Goal: Transaction & Acquisition: Book appointment/travel/reservation

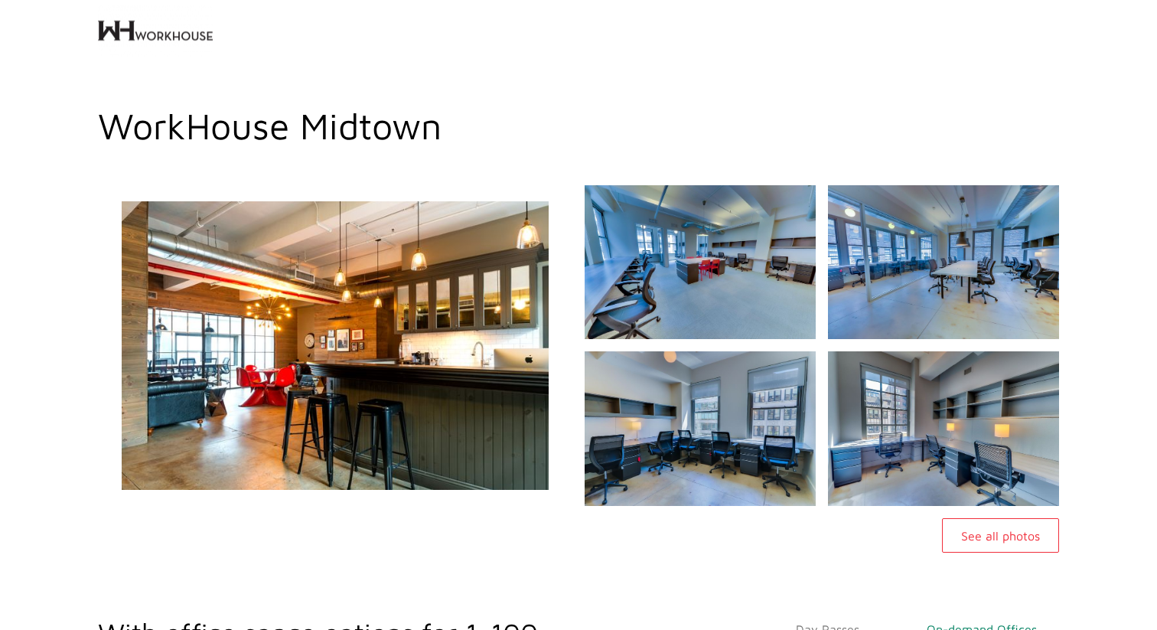
click at [513, 389] on img at bounding box center [335, 345] width 513 height 346
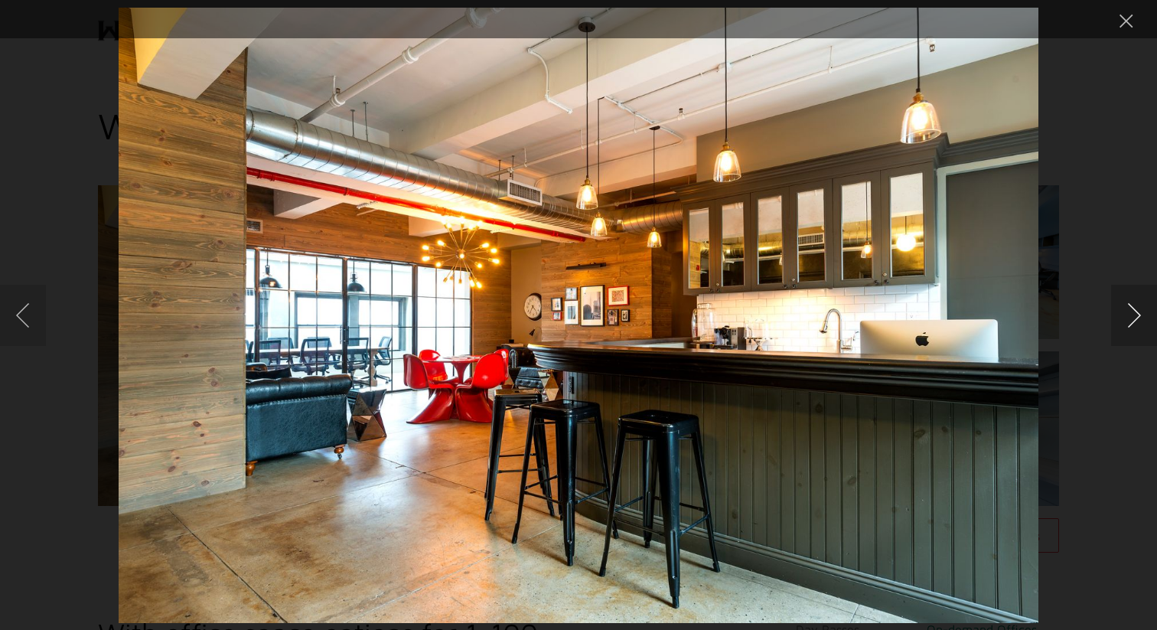
click at [1132, 318] on button "Next image" at bounding box center [1134, 315] width 46 height 61
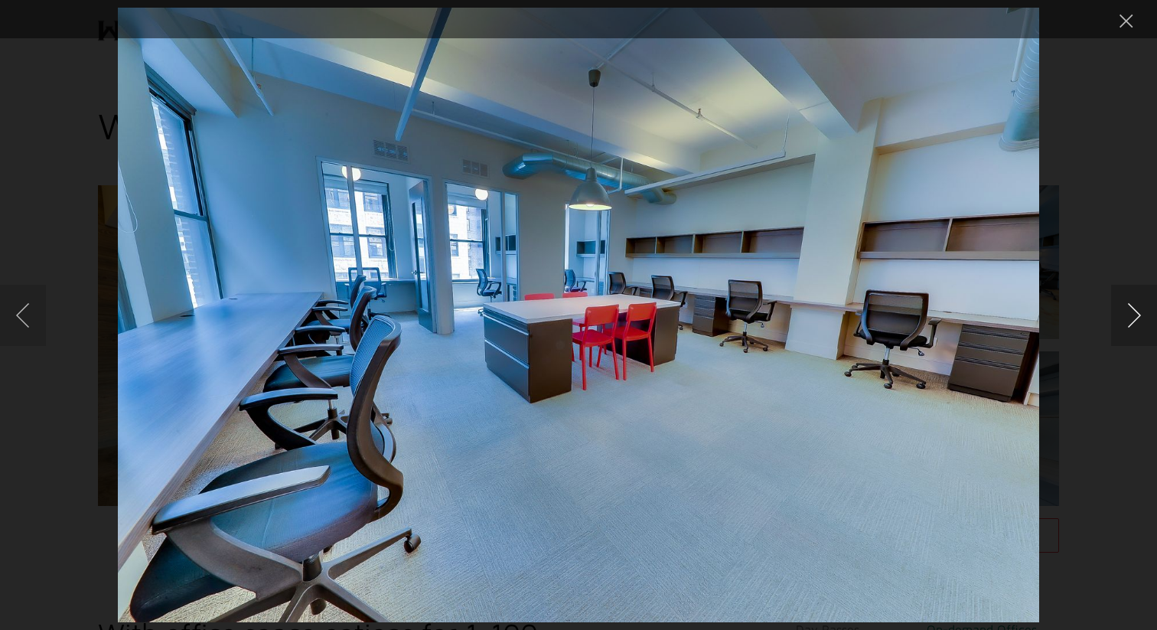
click at [1132, 318] on button "Next image" at bounding box center [1134, 315] width 46 height 61
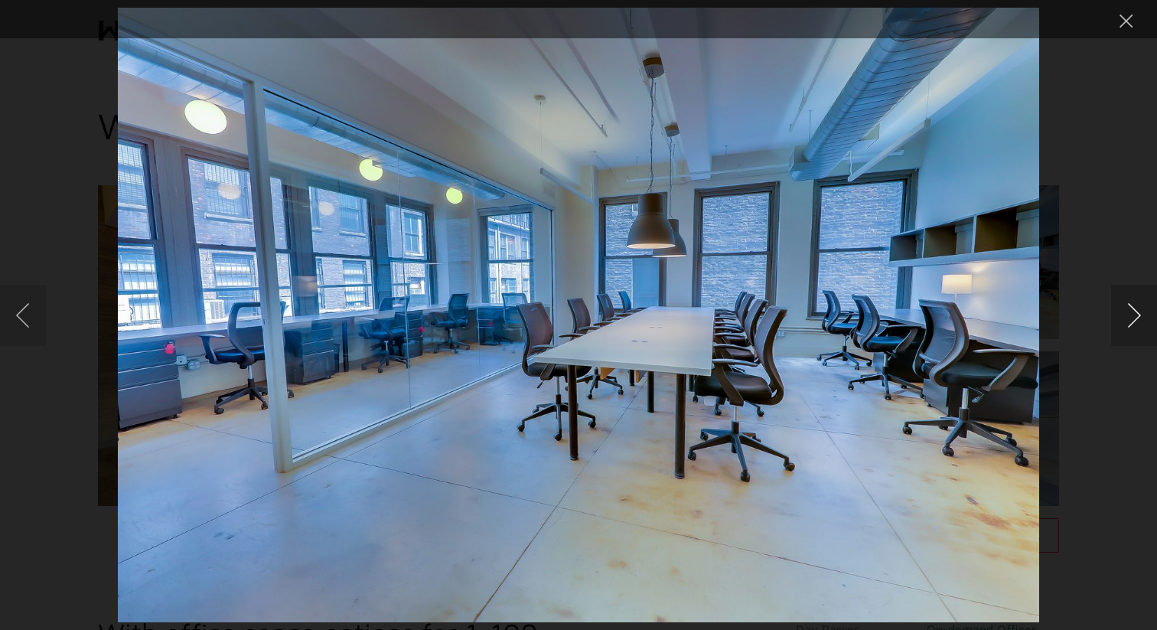
click at [1132, 318] on button "Next image" at bounding box center [1134, 315] width 46 height 61
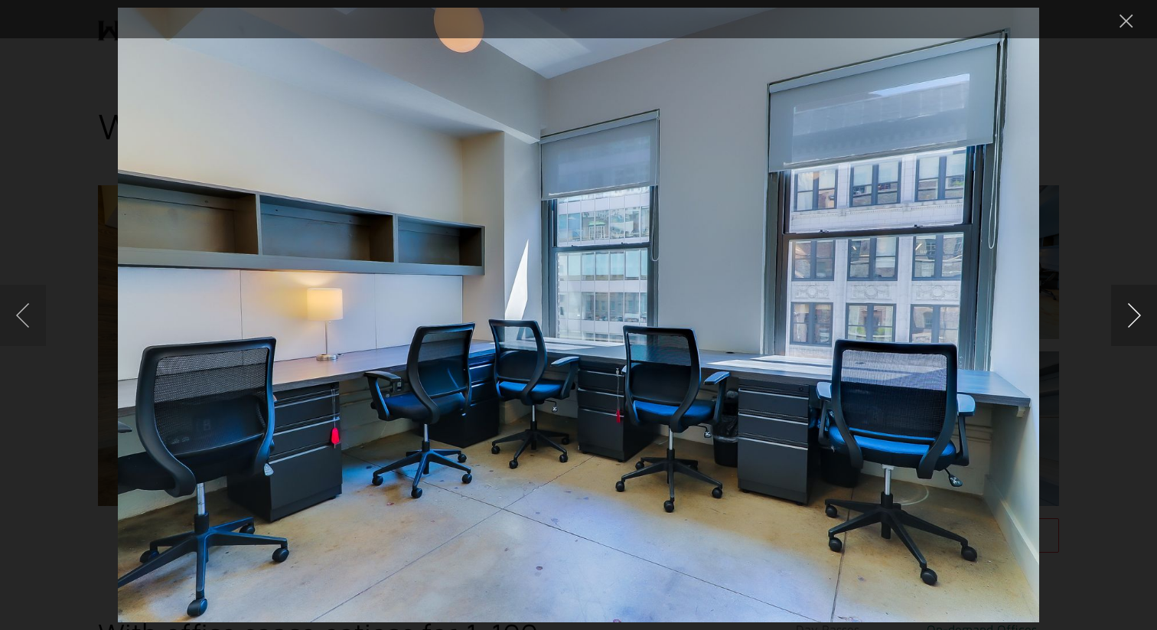
click at [1132, 318] on button "Next image" at bounding box center [1134, 315] width 46 height 61
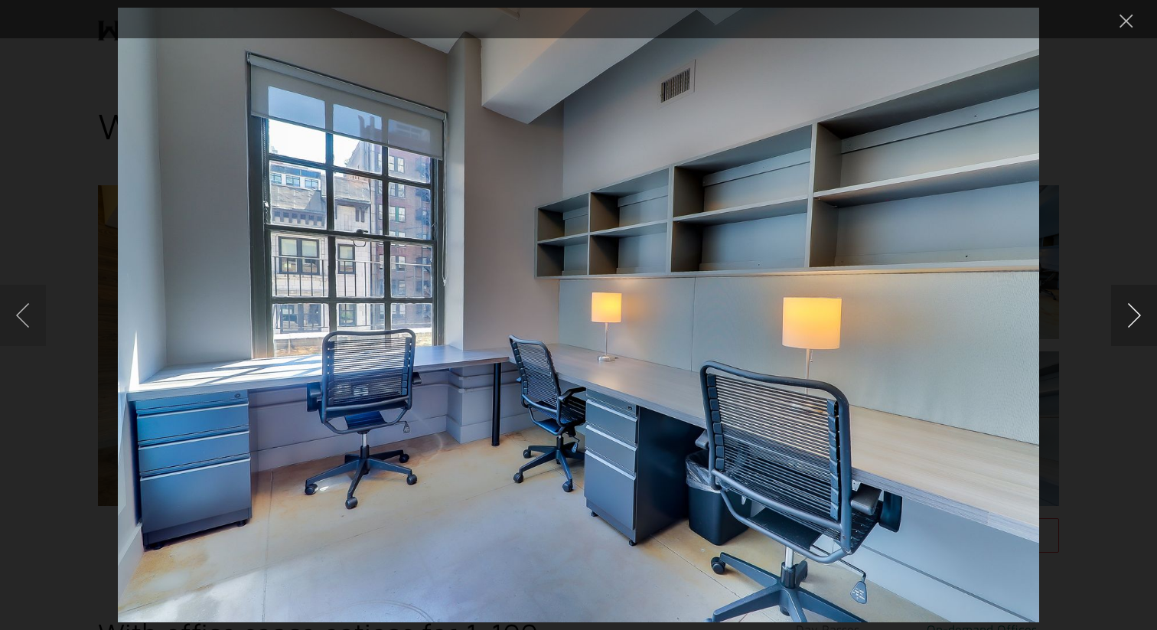
click at [1132, 318] on button "Next image" at bounding box center [1134, 315] width 46 height 61
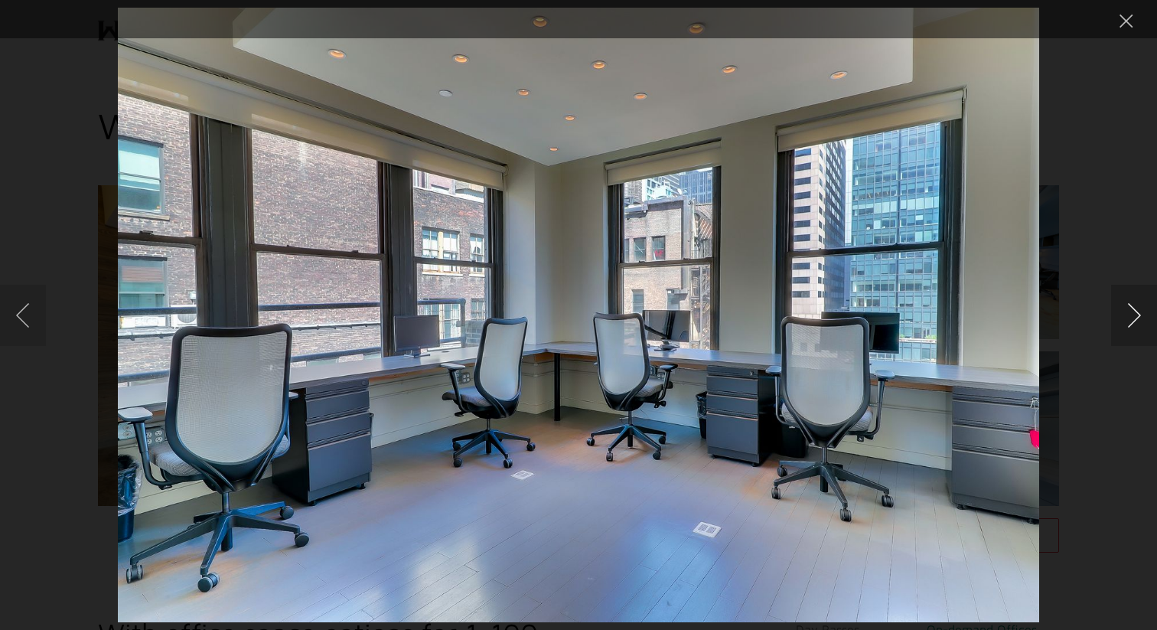
click at [1132, 318] on button "Next image" at bounding box center [1134, 315] width 46 height 61
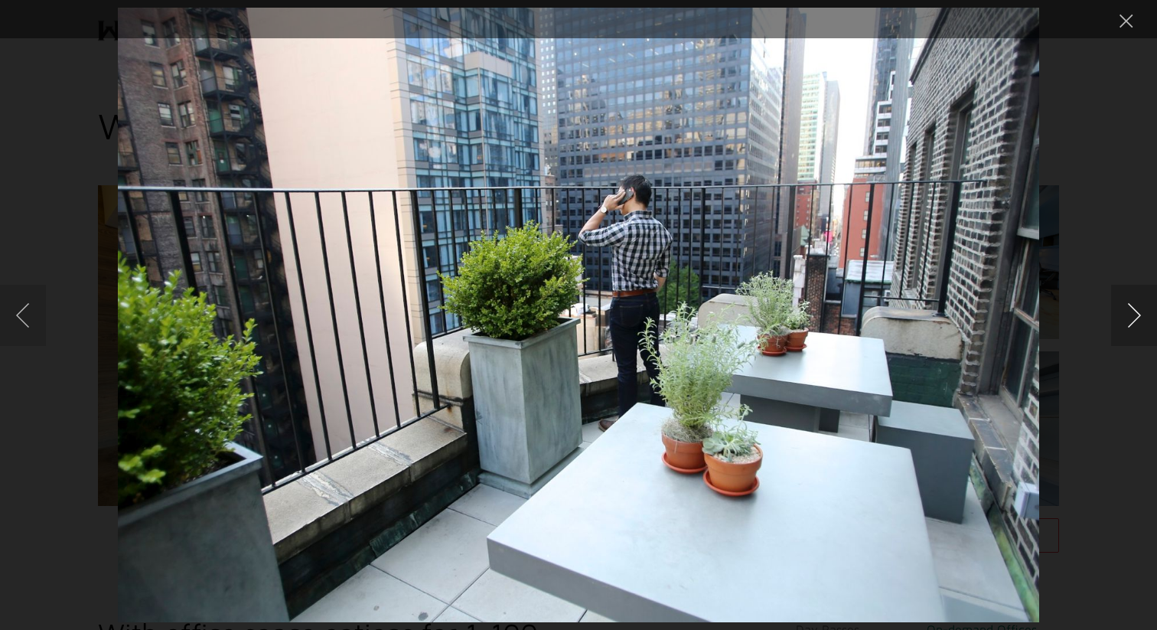
click at [1132, 318] on button "Next image" at bounding box center [1134, 315] width 46 height 61
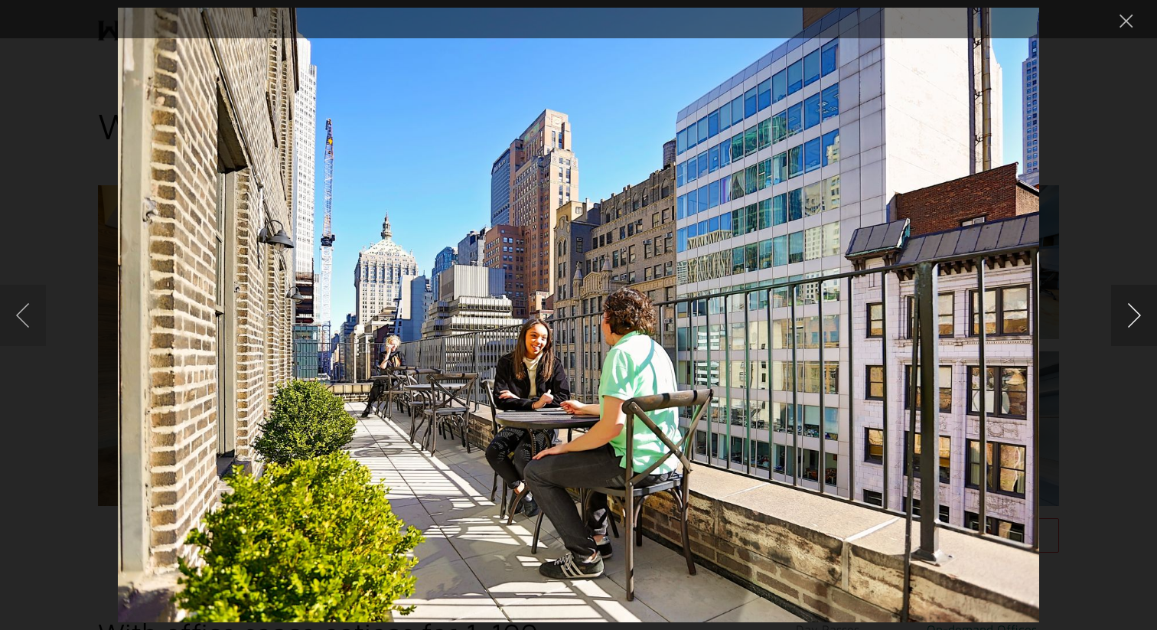
click at [1132, 318] on button "Next image" at bounding box center [1134, 315] width 46 height 61
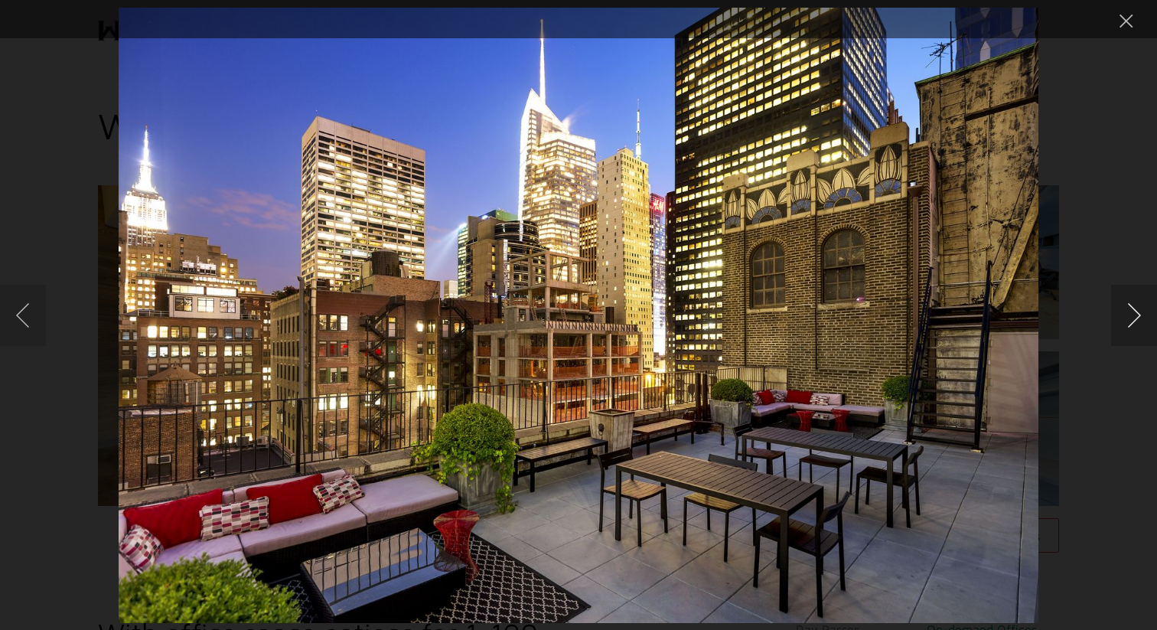
click at [1132, 318] on button "Next image" at bounding box center [1134, 315] width 46 height 61
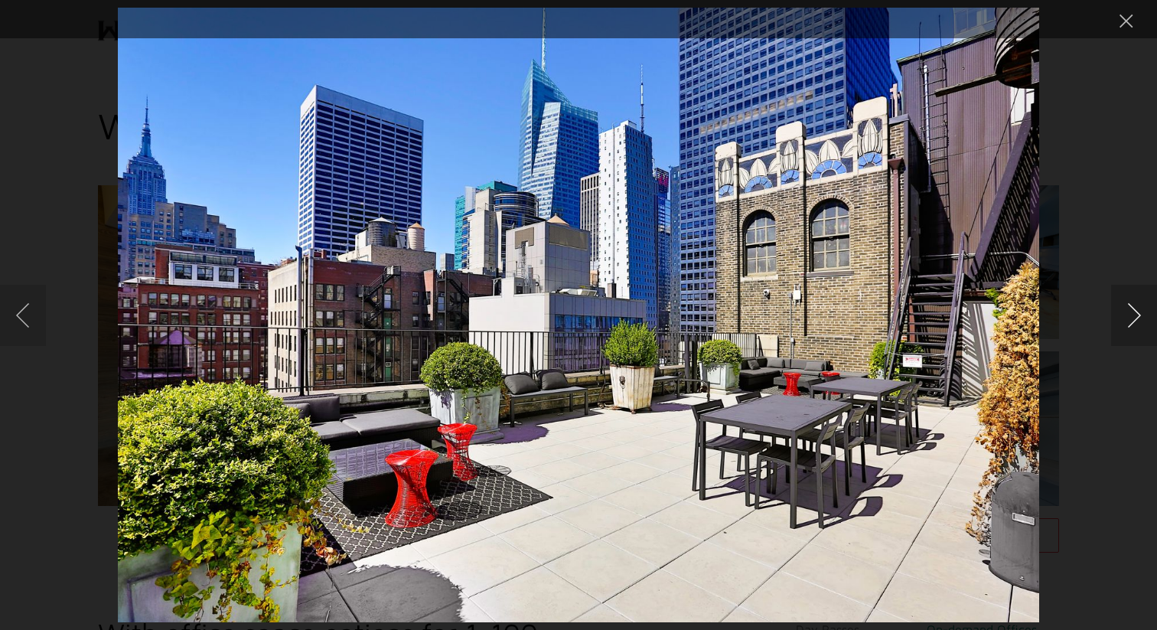
click at [1132, 318] on button "Next image" at bounding box center [1134, 315] width 46 height 61
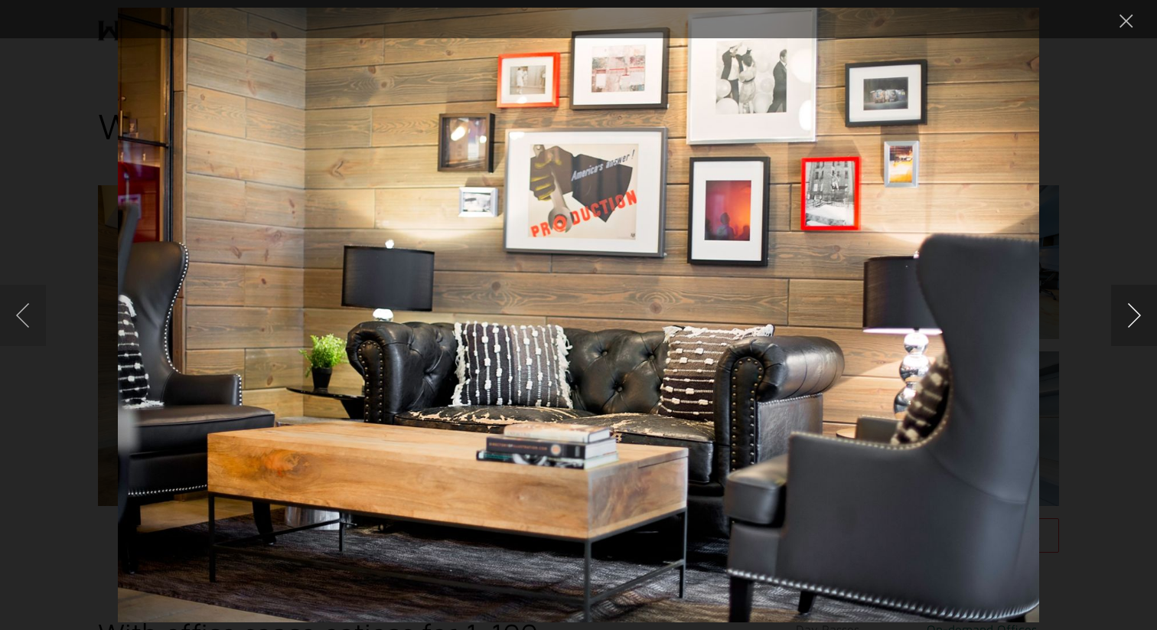
click at [1132, 318] on button "Next image" at bounding box center [1134, 315] width 46 height 61
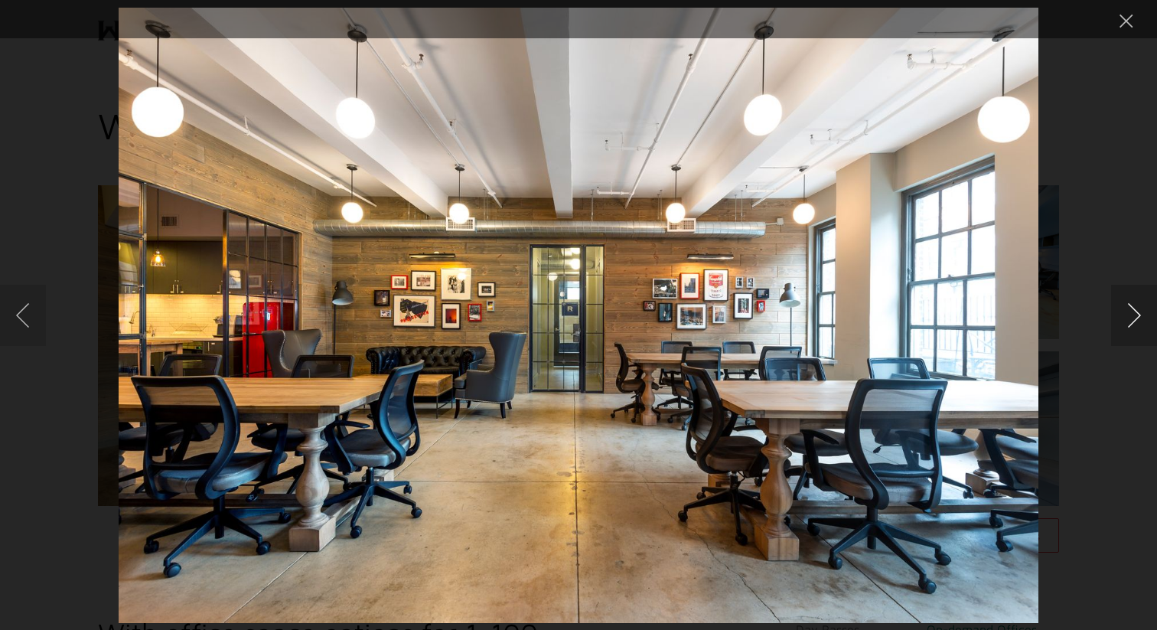
click at [1132, 318] on button "Next image" at bounding box center [1134, 315] width 46 height 61
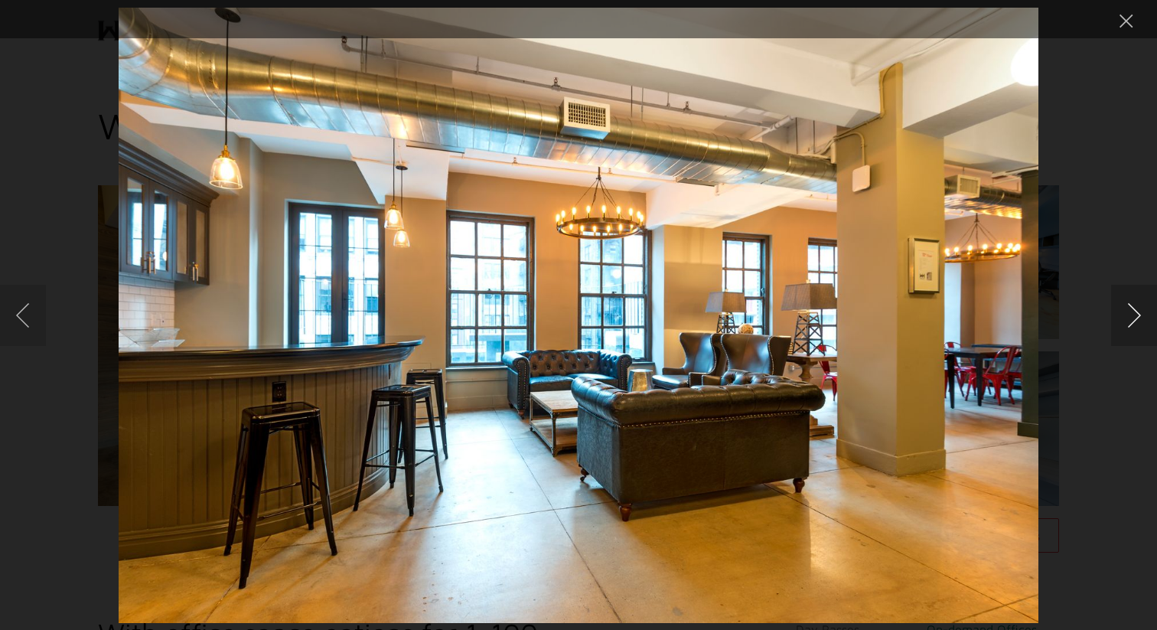
click at [1132, 318] on button "Next image" at bounding box center [1134, 315] width 46 height 61
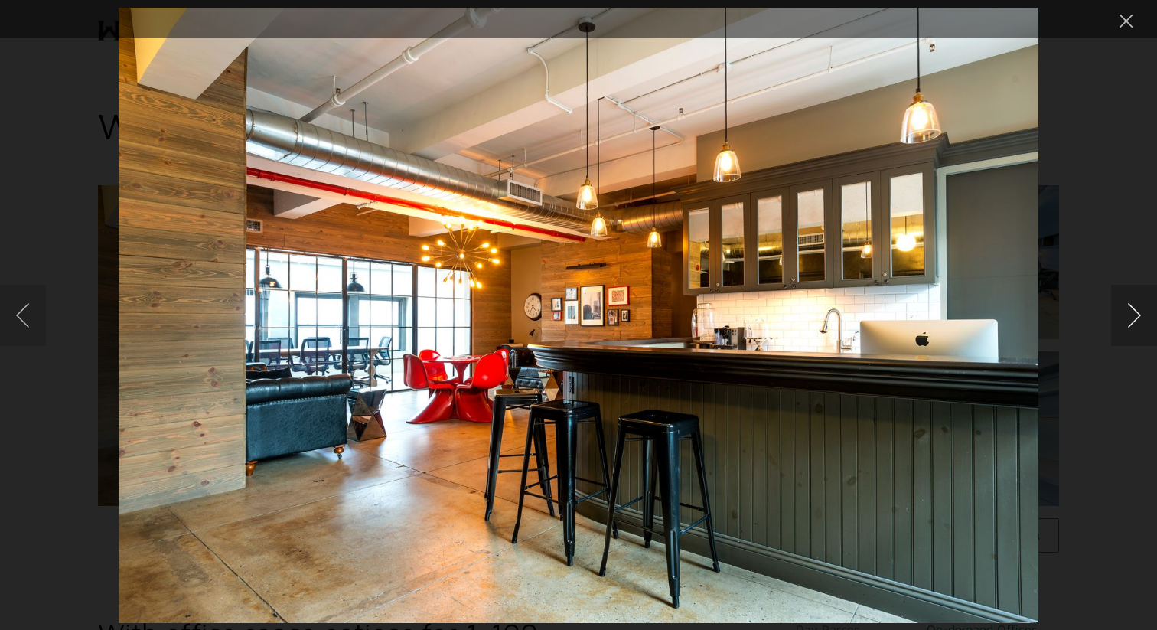
click at [1132, 318] on button "Next image" at bounding box center [1134, 315] width 46 height 61
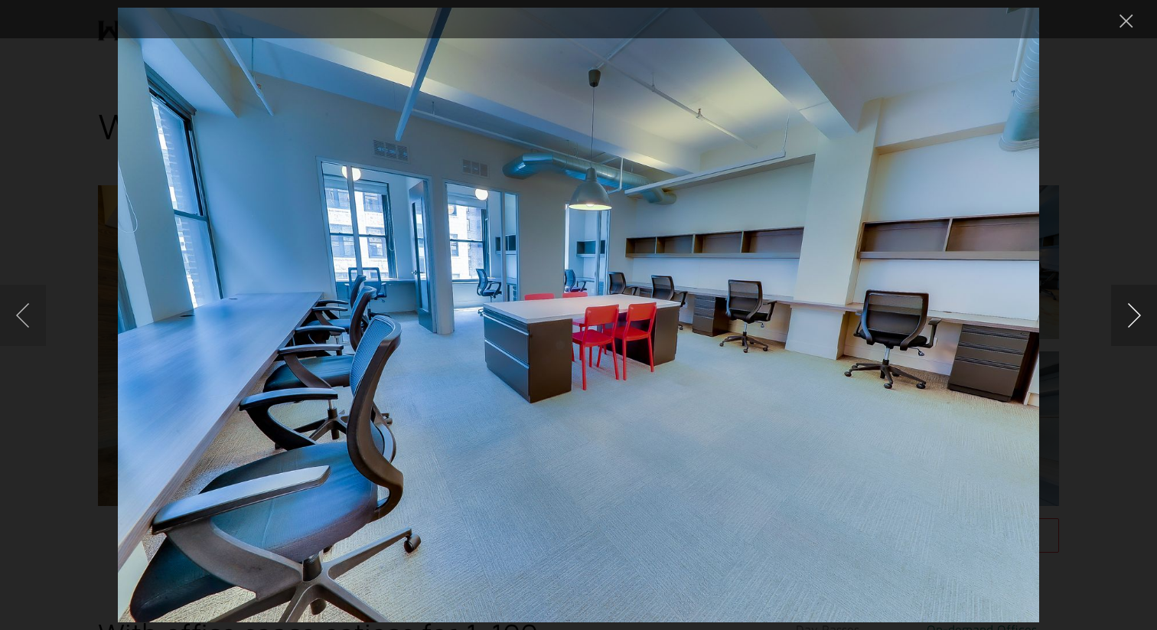
click at [1129, 315] on button "Next image" at bounding box center [1134, 315] width 46 height 61
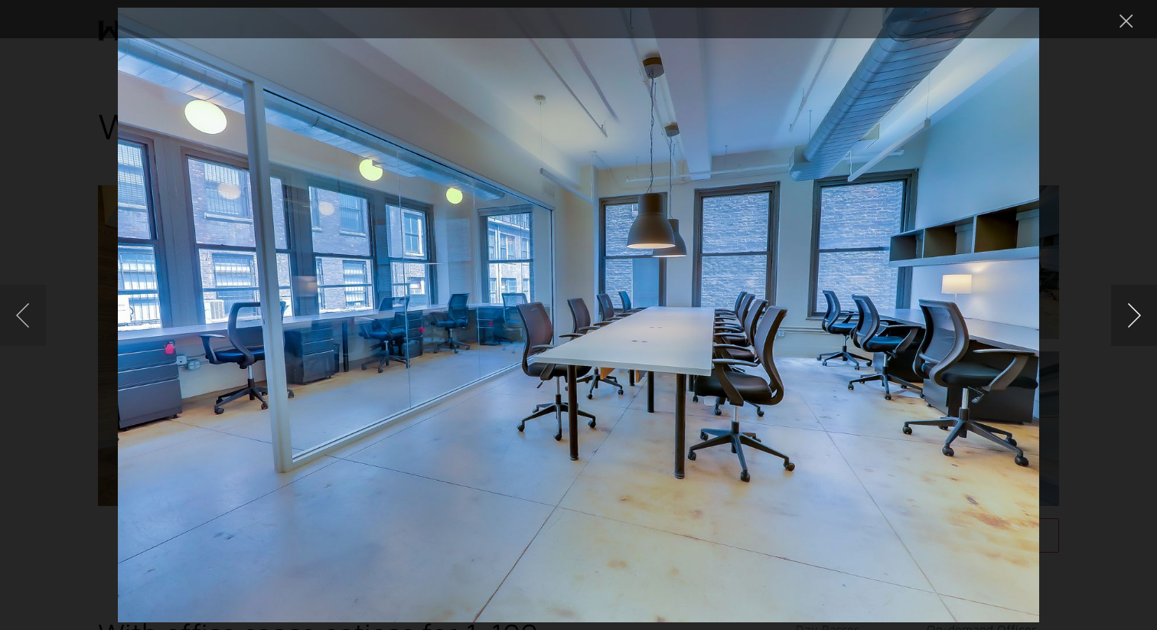
click at [1129, 315] on button "Next image" at bounding box center [1134, 315] width 46 height 61
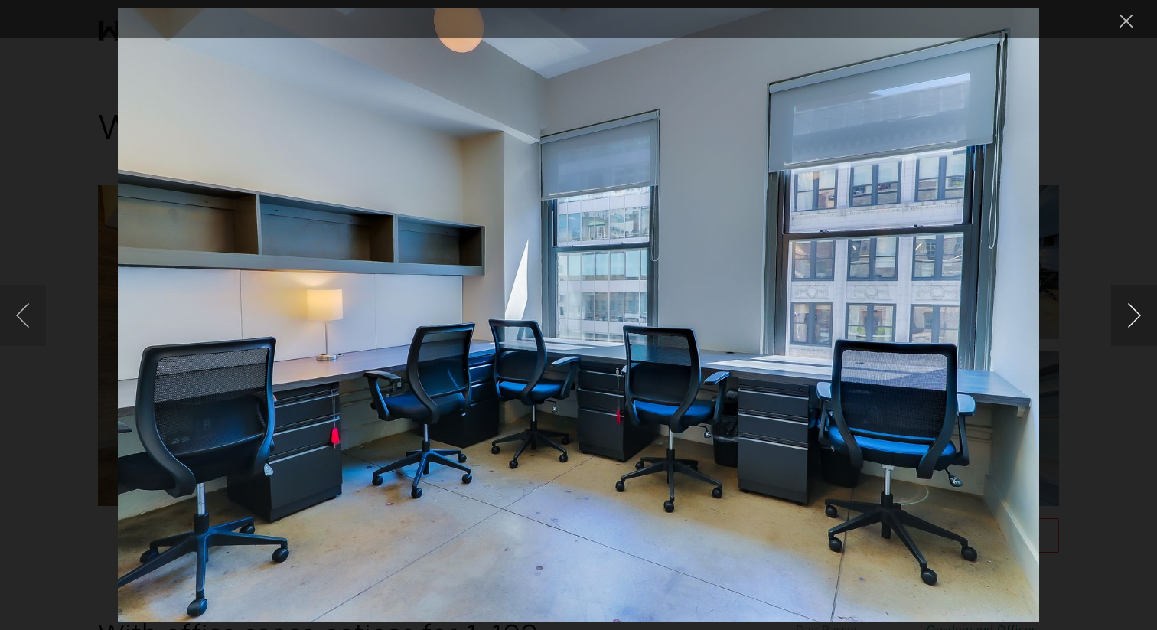
click at [1133, 307] on button "Next image" at bounding box center [1134, 315] width 46 height 61
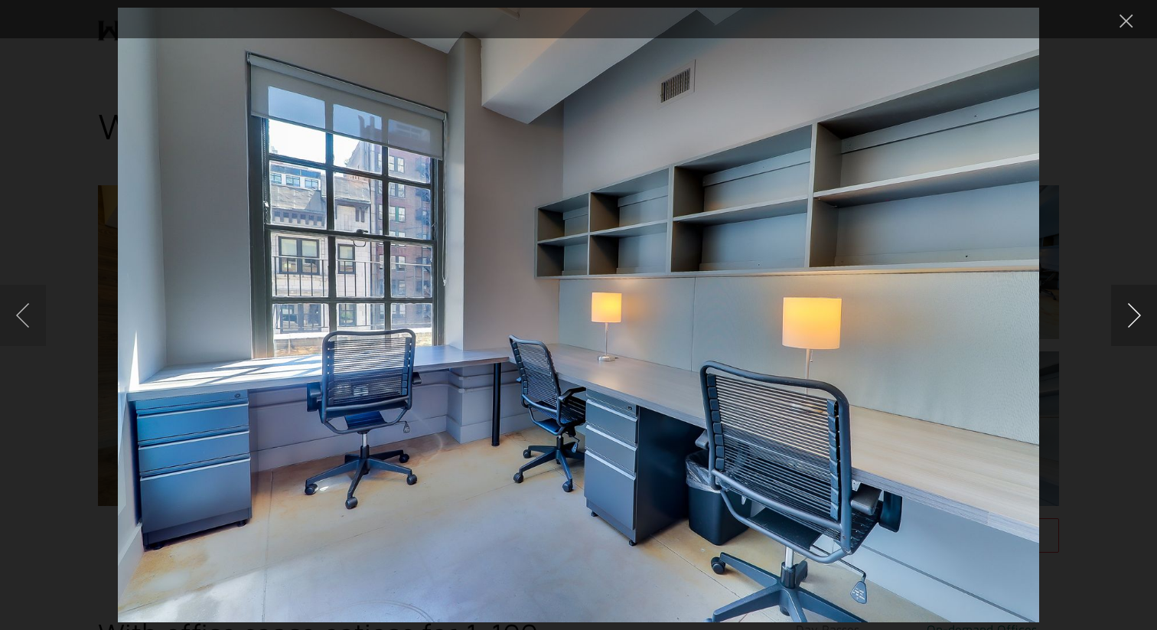
click at [1133, 307] on button "Next image" at bounding box center [1134, 315] width 46 height 61
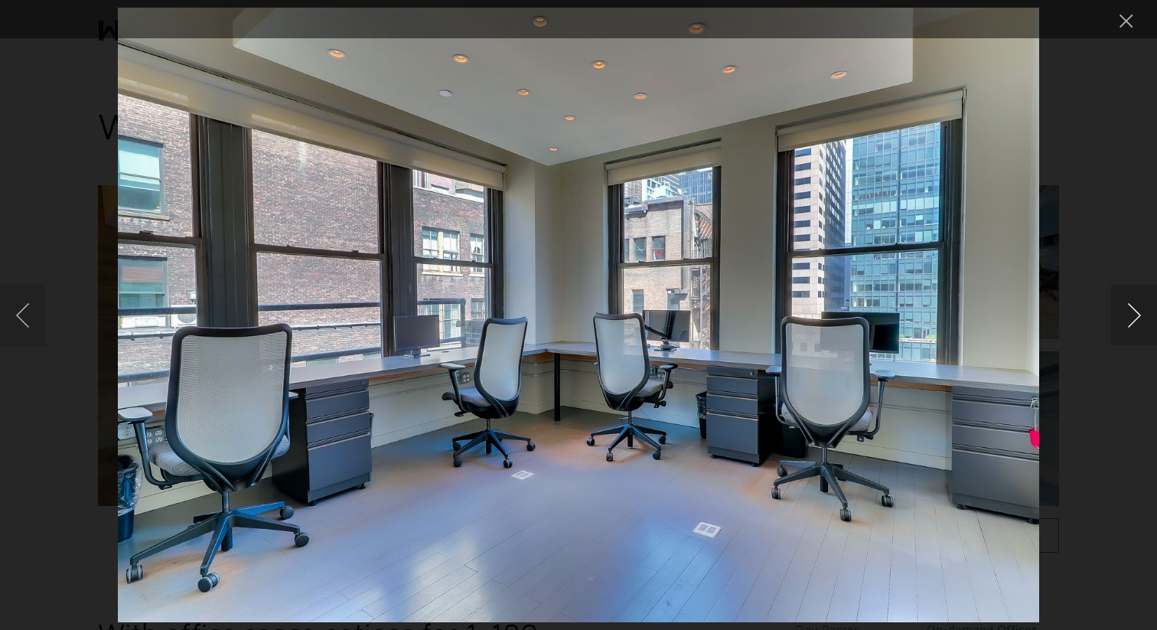
click at [1133, 307] on button "Next image" at bounding box center [1134, 315] width 46 height 61
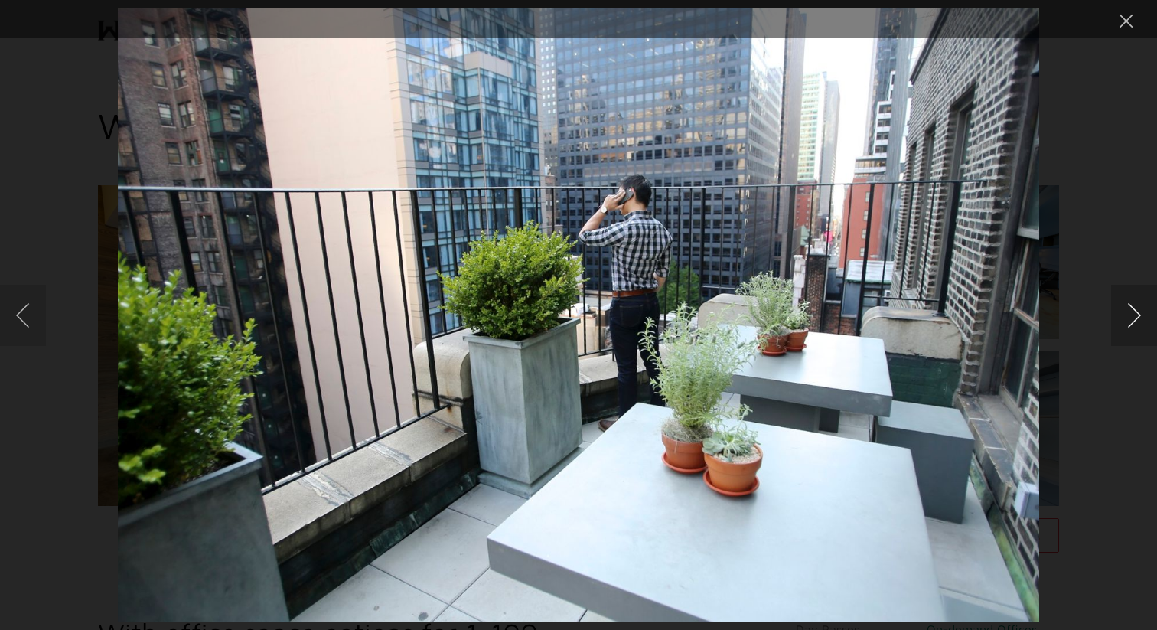
click at [1133, 307] on button "Next image" at bounding box center [1134, 315] width 46 height 61
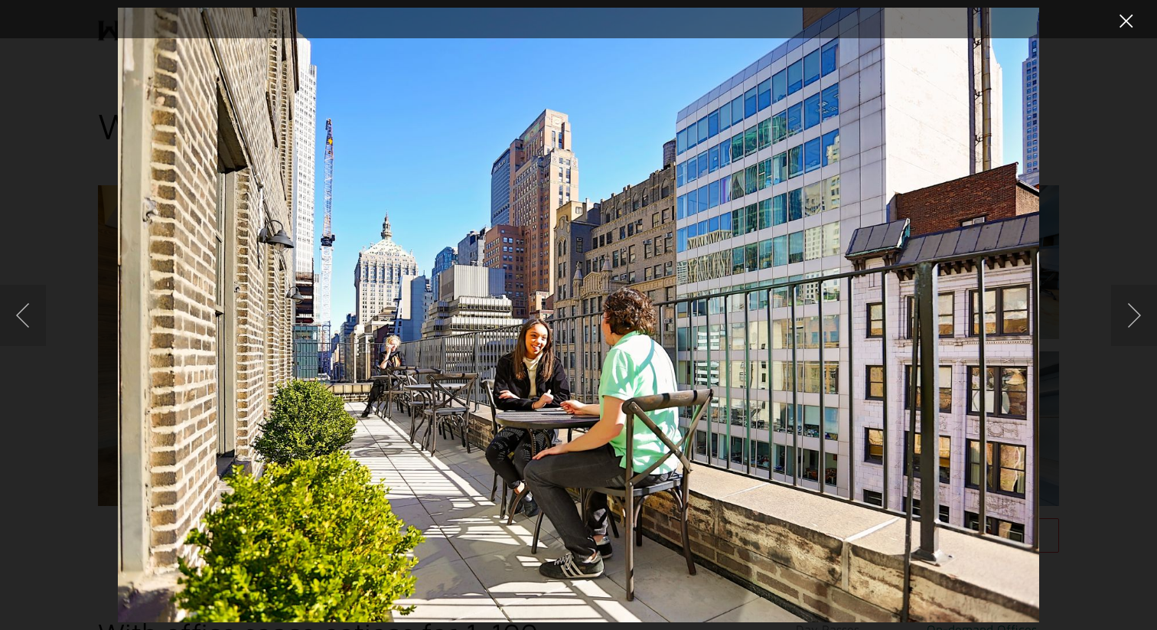
click at [1126, 22] on button "Close lightbox" at bounding box center [1126, 21] width 31 height 27
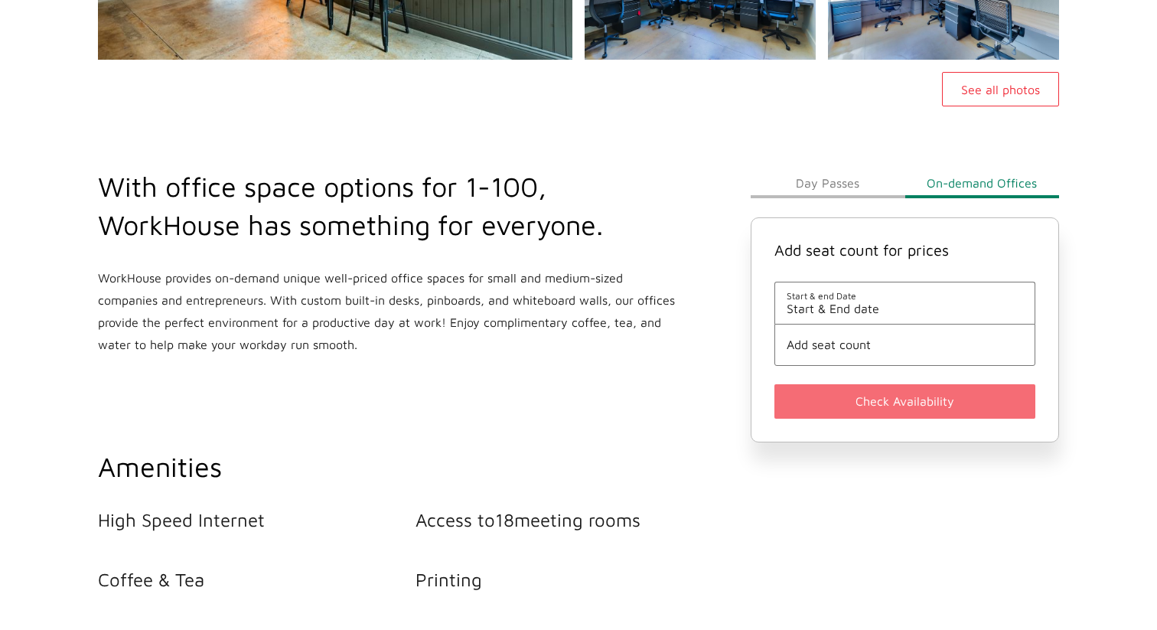
scroll to position [430, 0]
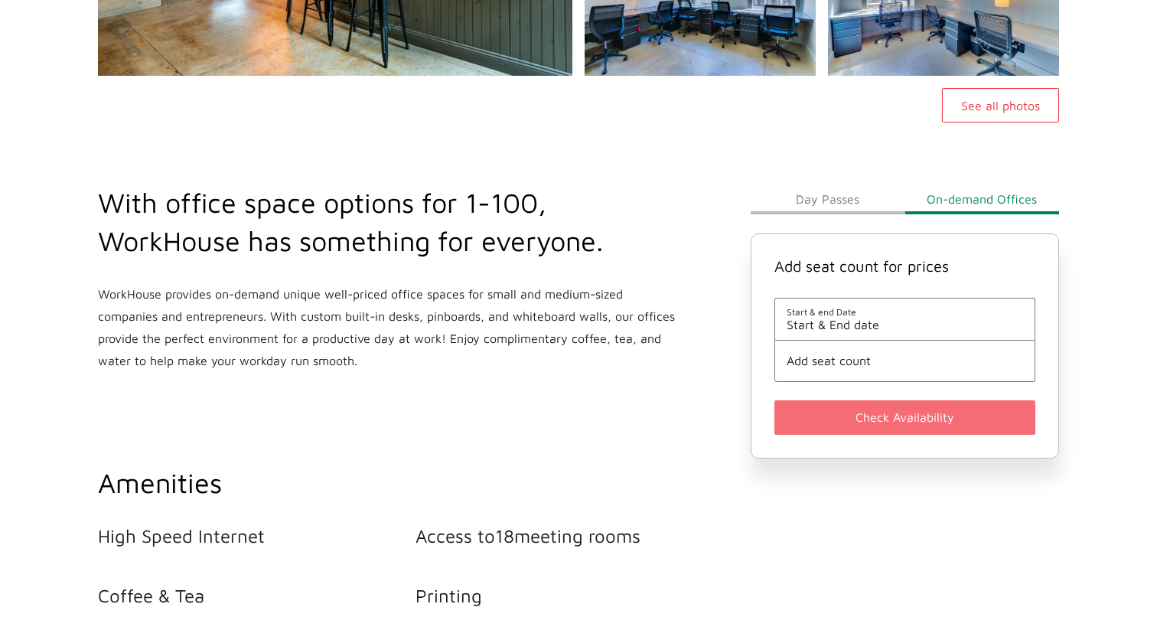
click at [830, 202] on button "Day Passes" at bounding box center [828, 199] width 154 height 31
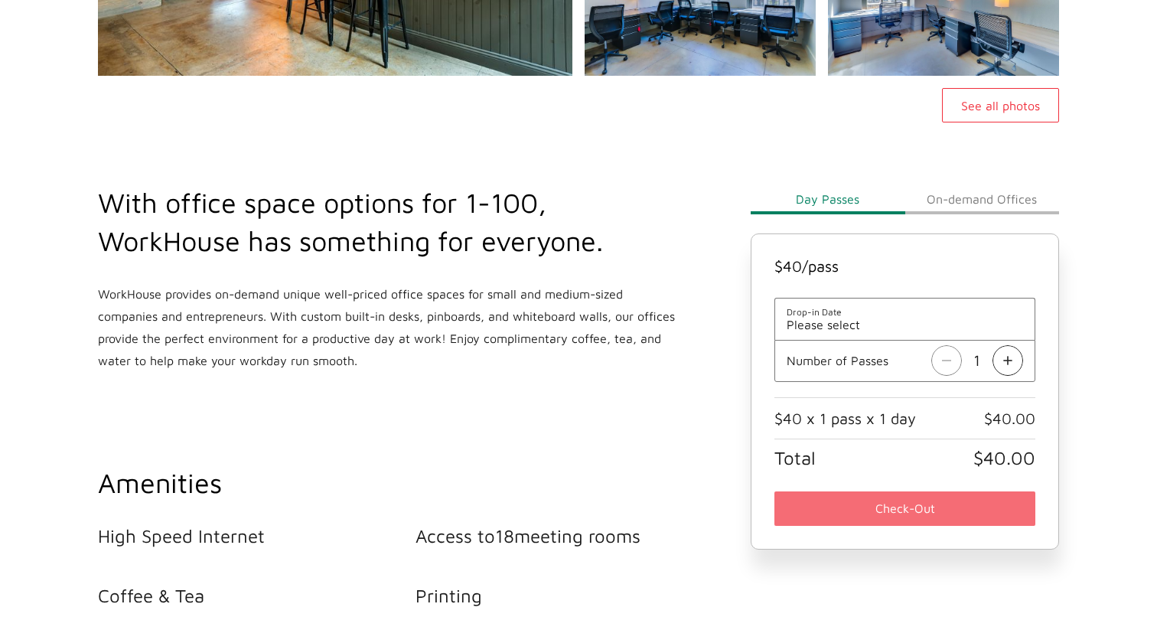
click at [1005, 363] on img at bounding box center [1007, 360] width 31 height 31
click at [937, 353] on img at bounding box center [946, 360] width 31 height 31
click at [979, 108] on button "See all photos" at bounding box center [1000, 105] width 117 height 34
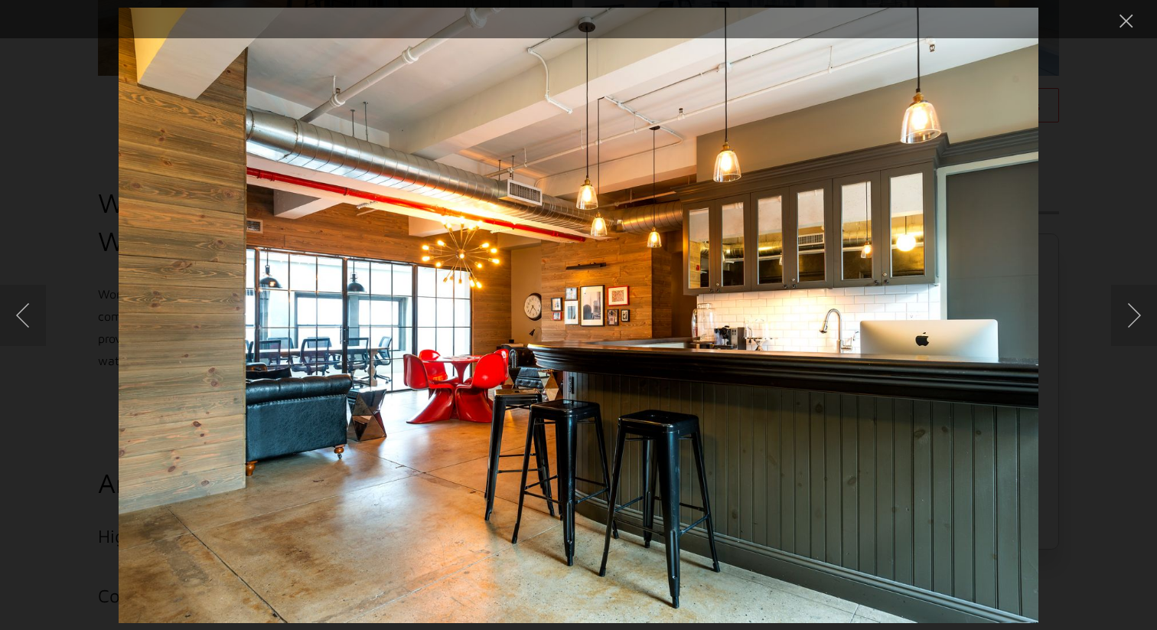
click at [1106, 335] on div "Lightbox" at bounding box center [578, 315] width 1157 height 630
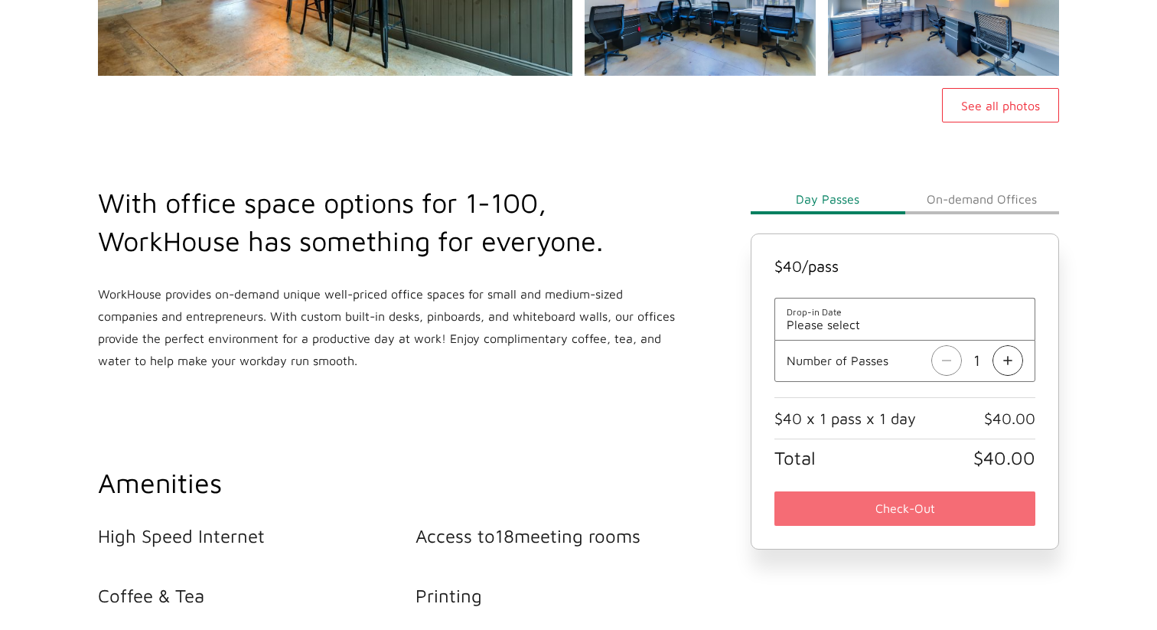
click at [1113, 335] on main "WorkHouse Midtown See all photos With office space options for 1-100, WorkHouse…" at bounding box center [578, 512] width 1157 height 1677
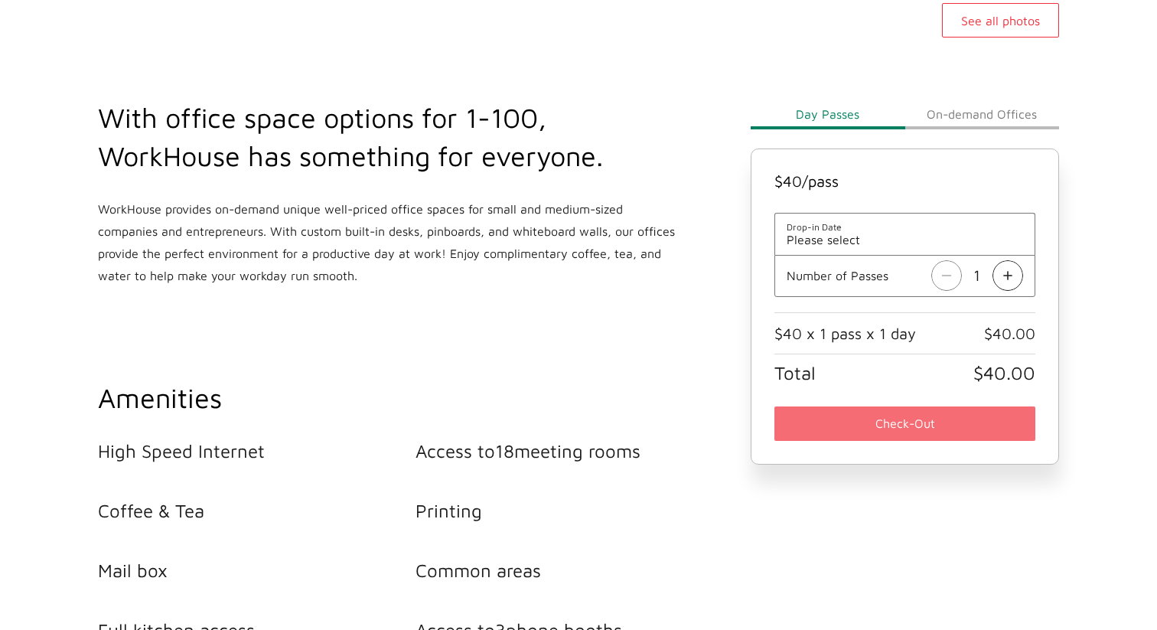
scroll to position [502, 0]
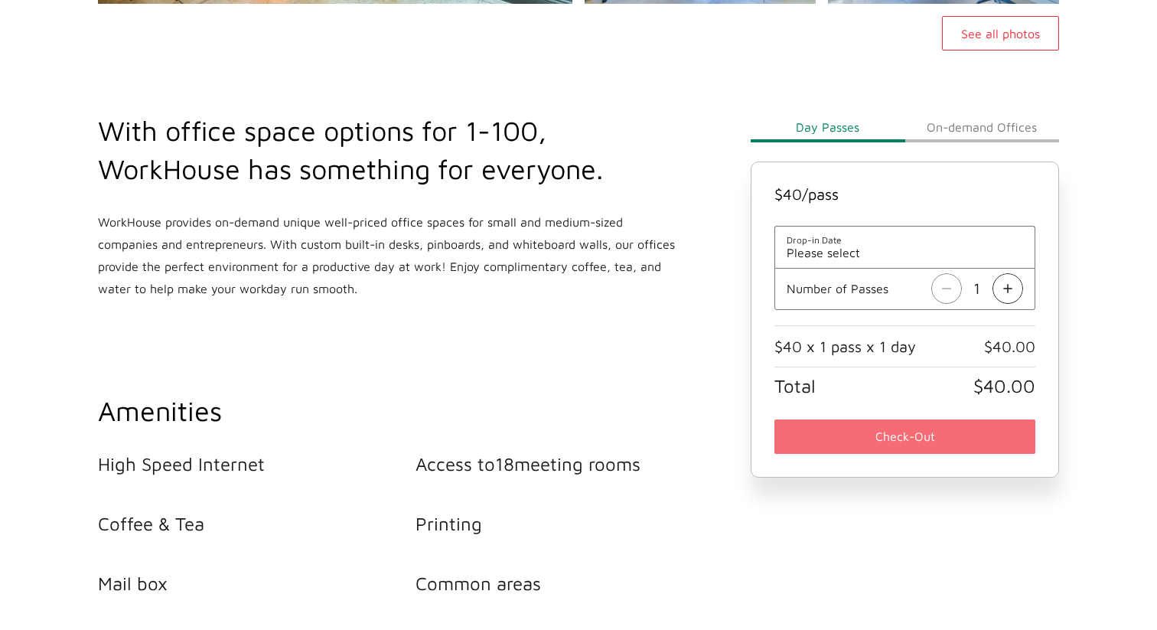
click at [537, 459] on li "Access to 18 meeting rooms" at bounding box center [575, 463] width 318 height 21
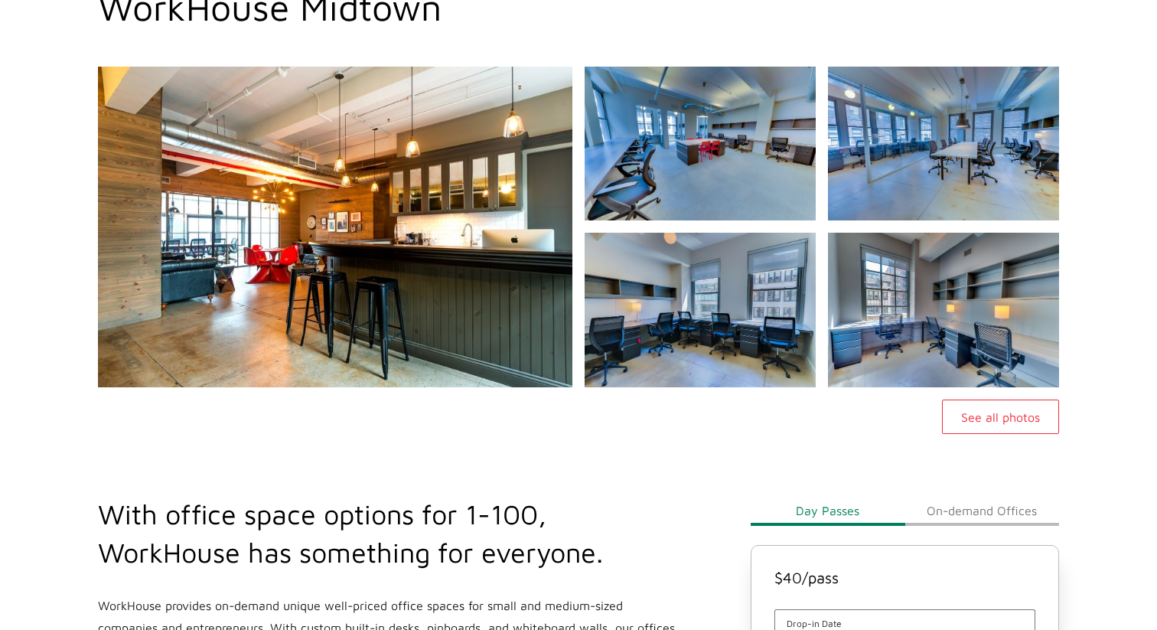
scroll to position [0, 0]
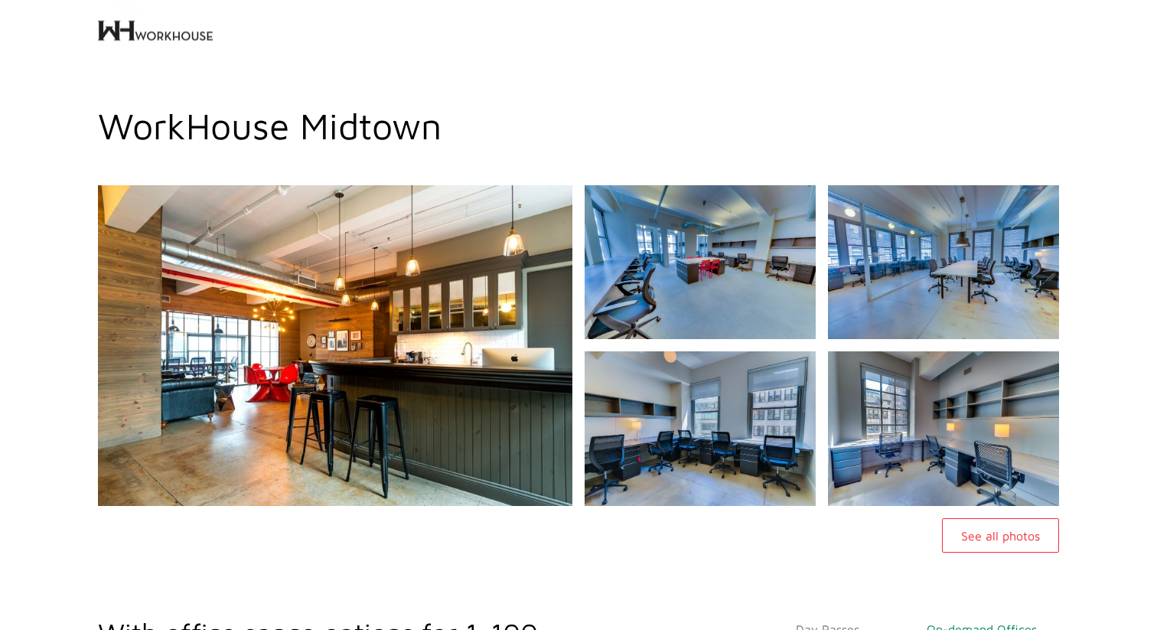
click at [180, 26] on img at bounding box center [155, 30] width 115 height 61
